Goal: Find specific page/section: Find specific page/section

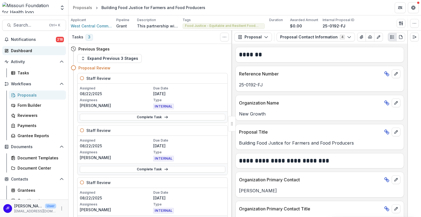
click at [16, 49] on div "Dashboard" at bounding box center [36, 51] width 51 height 6
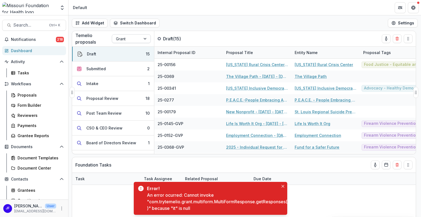
click at [146, 38] on div at bounding box center [145, 38] width 10 height 8
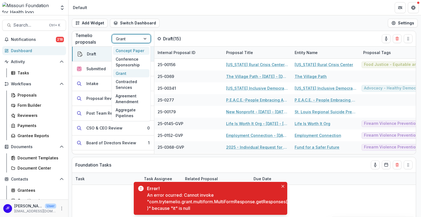
click at [133, 51] on div "Concept Paper" at bounding box center [131, 51] width 36 height 8
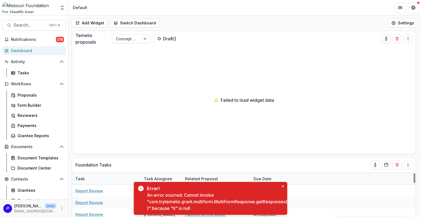
click at [283, 186] on icon "Close" at bounding box center [282, 186] width 3 height 3
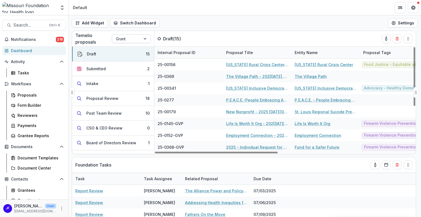
click at [146, 39] on div at bounding box center [145, 38] width 10 height 8
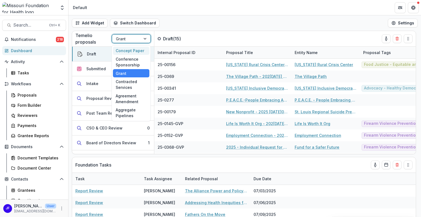
click at [137, 53] on div "Concept Paper" at bounding box center [131, 51] width 36 height 8
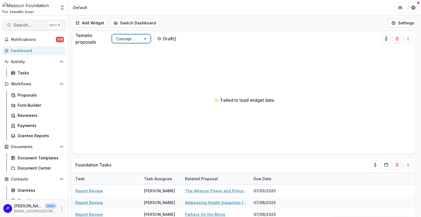
click at [28, 25] on span "Search..." at bounding box center [29, 24] width 32 height 5
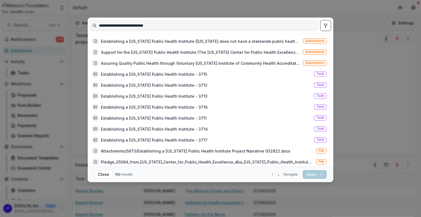
type input "**********"
click at [323, 25] on icon "toggle filters" at bounding box center [325, 25] width 4 height 4
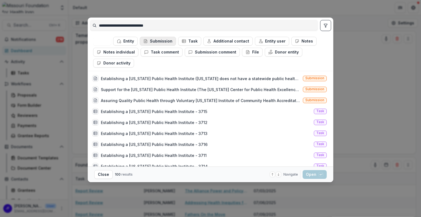
click at [163, 41] on button "Submission" at bounding box center [158, 41] width 36 height 9
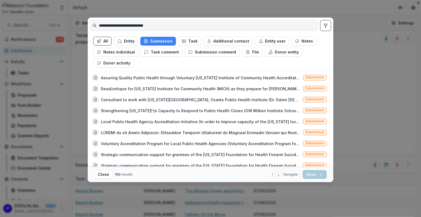
scroll to position [27, 0]
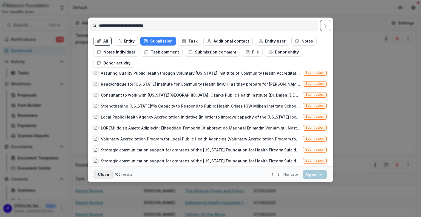
click at [105, 175] on button "Close" at bounding box center [103, 174] width 18 height 9
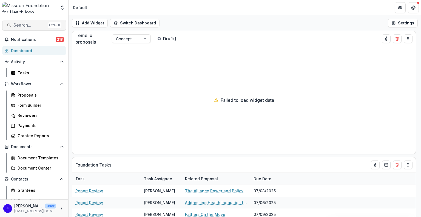
click at [25, 26] on span "Search..." at bounding box center [29, 24] width 32 height 5
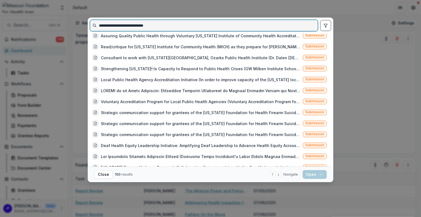
scroll to position [0, 0]
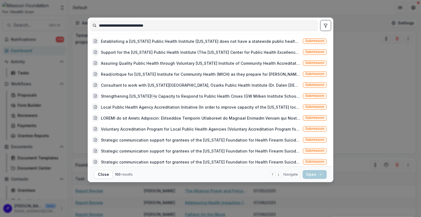
click at [324, 26] on icon "toggle filters" at bounding box center [325, 25] width 4 height 4
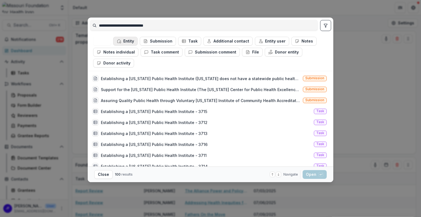
click at [130, 40] on button "Entity" at bounding box center [125, 41] width 24 height 9
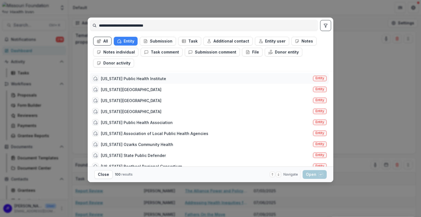
click at [158, 77] on div "Missouri Public Health Institute Entity" at bounding box center [209, 78] width 239 height 11
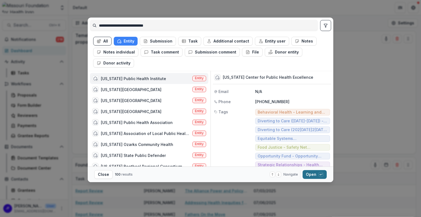
click at [306, 175] on button "Open with enter key" at bounding box center [314, 174] width 24 height 9
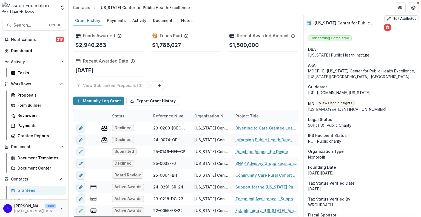
click at [170, 114] on div "Reference Number" at bounding box center [170, 116] width 41 height 6
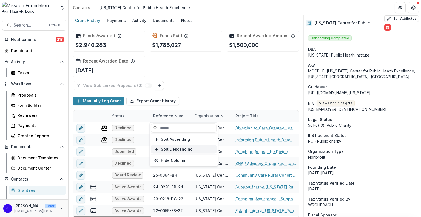
click at [172, 149] on span "Sort Descending" at bounding box center [177, 148] width 32 height 5
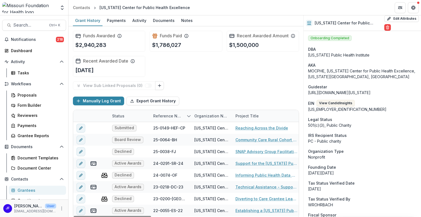
click at [207, 87] on div "View Sub Linked Proposals ( 0 )" at bounding box center [186, 85] width 226 height 9
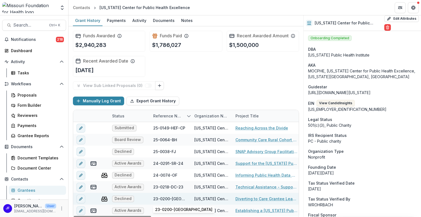
scroll to position [3, 0]
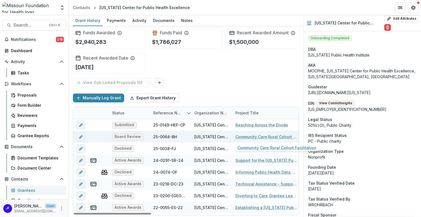
click at [249, 135] on link "Community Care Rural Cohort Facilitation" at bounding box center [266, 137] width 62 height 6
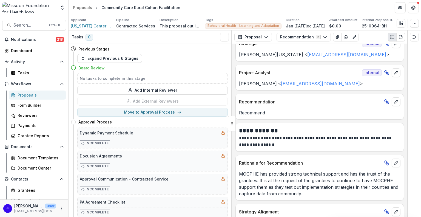
scroll to position [68, 0]
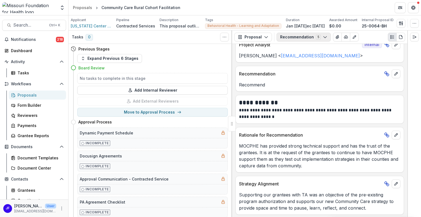
click at [296, 35] on button "Recommendation 5" at bounding box center [303, 37] width 54 height 9
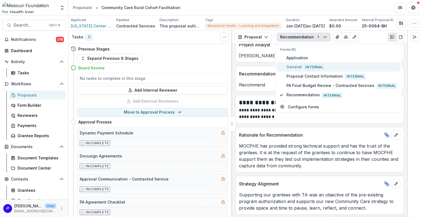
click at [295, 65] on span "General Internal" at bounding box center [341, 67] width 111 height 6
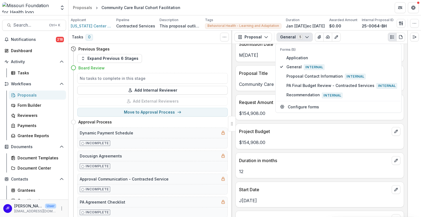
scroll to position [151, 0]
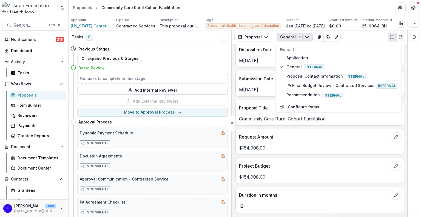
click at [413, 132] on div at bounding box center [414, 123] width 14 height 186
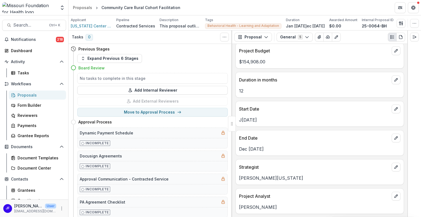
scroll to position [219, 0]
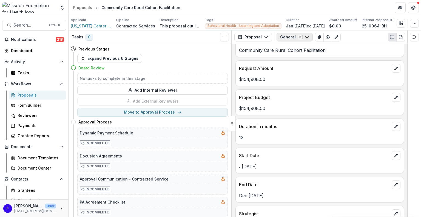
click at [281, 36] on button "General 5" at bounding box center [294, 37] width 36 height 9
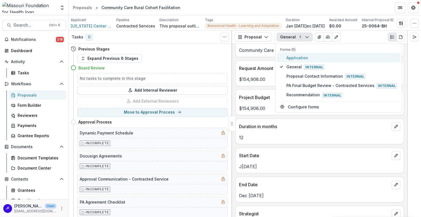
click at [296, 57] on span "Application" at bounding box center [341, 58] width 111 height 6
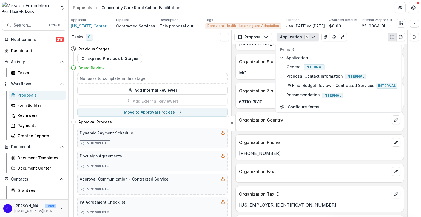
click at [416, 141] on div at bounding box center [414, 123] width 14 height 186
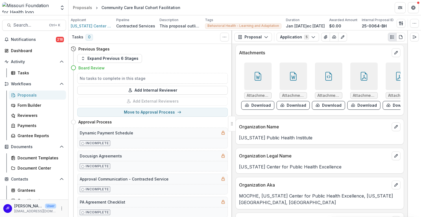
scroll to position [0, 0]
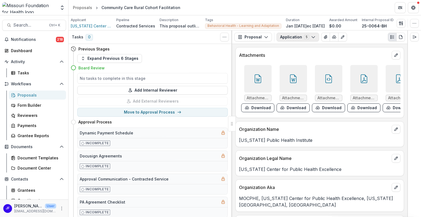
click at [282, 38] on button "Application 5" at bounding box center [297, 37] width 42 height 9
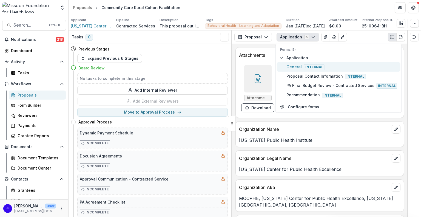
click at [291, 65] on span "General Internal" at bounding box center [341, 67] width 111 height 6
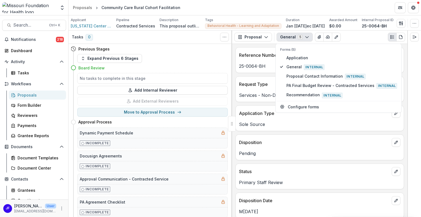
click at [416, 145] on div at bounding box center [414, 123] width 14 height 186
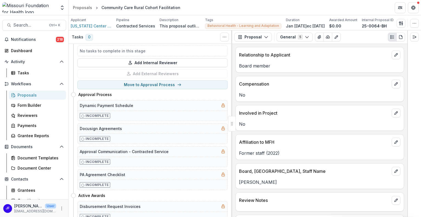
scroll to position [986, 0]
